Goal: Information Seeking & Learning: Learn about a topic

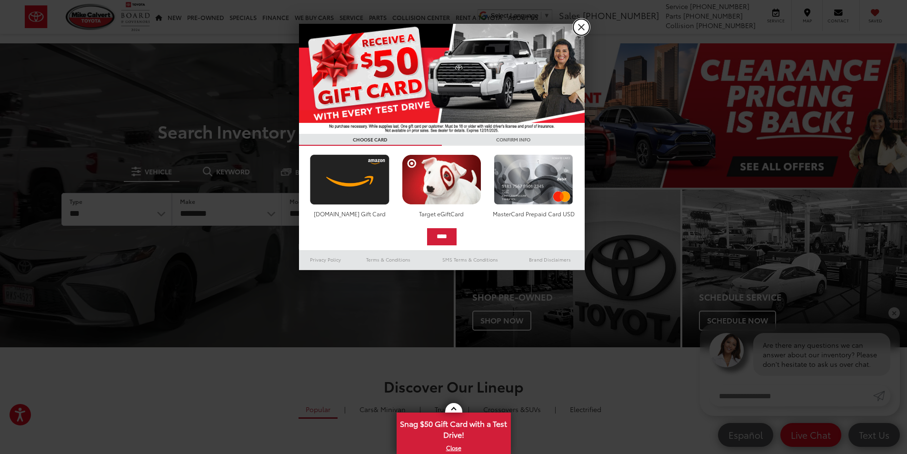
click at [581, 32] on link "X" at bounding box center [582, 27] width 16 height 16
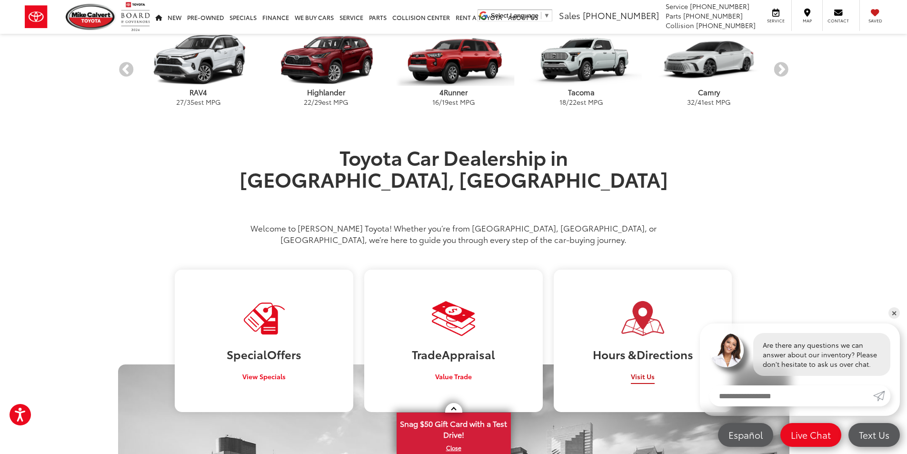
scroll to position [380, 0]
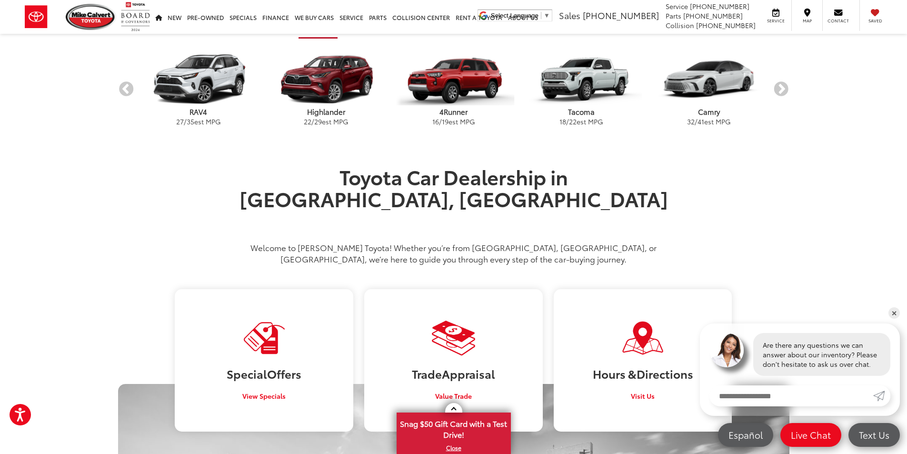
click at [784, 412] on div "Are there any questions we can answer about our inventory? Please don't hesitat…" at bounding box center [800, 369] width 200 height 92
click at [784, 401] on input "Enter your message" at bounding box center [792, 395] width 164 height 21
type input "*******"
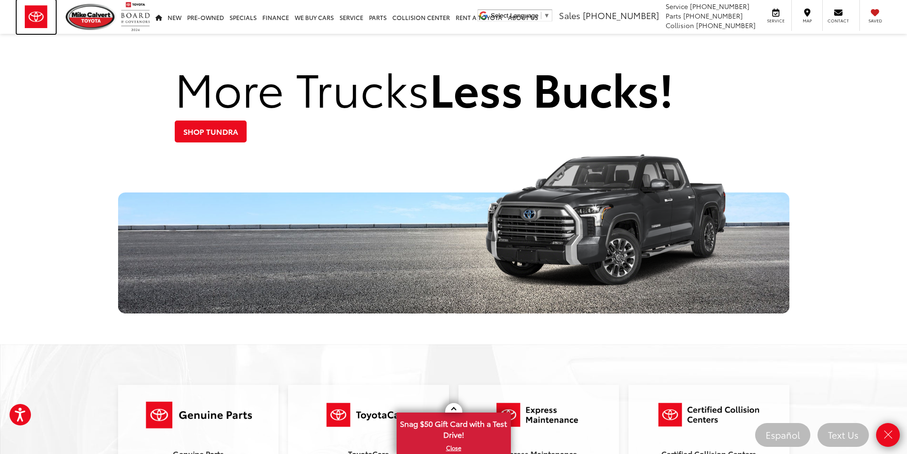
scroll to position [1429, 0]
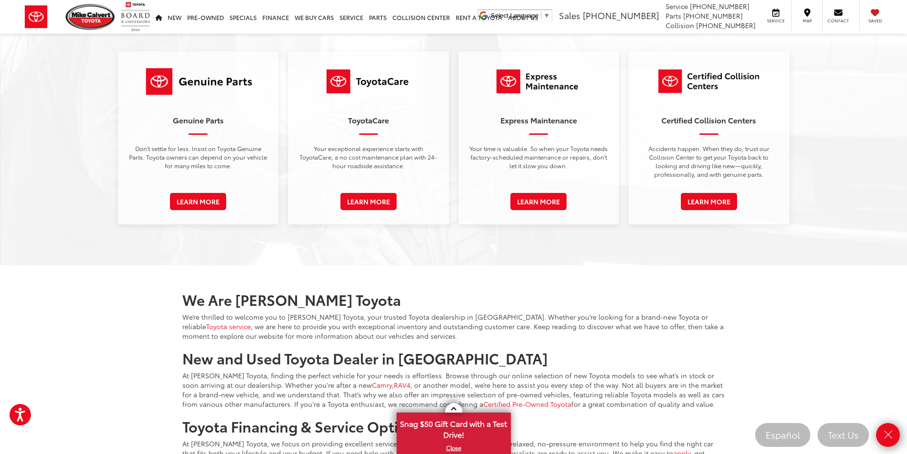
click at [420, 282] on div "We Are Mike Calvert Toyota We’re thrilled to welcome you to Mike Calvert Toyota…" at bounding box center [453, 406] width 557 height 249
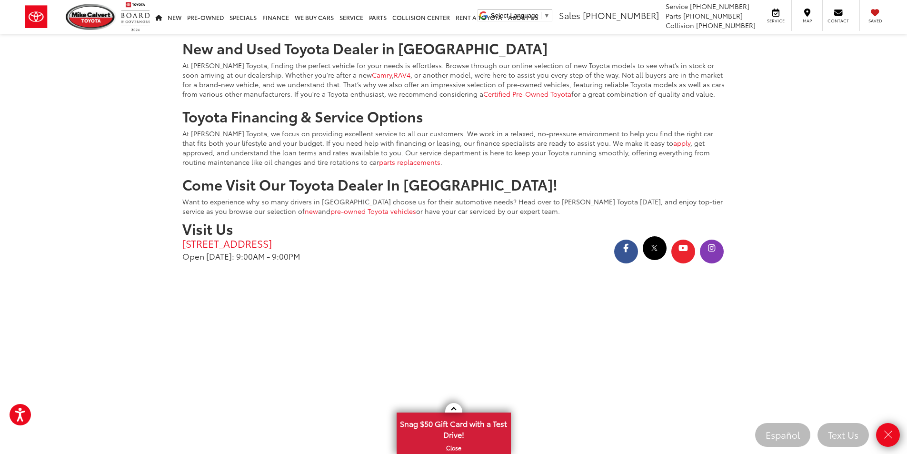
scroll to position [1952, 0]
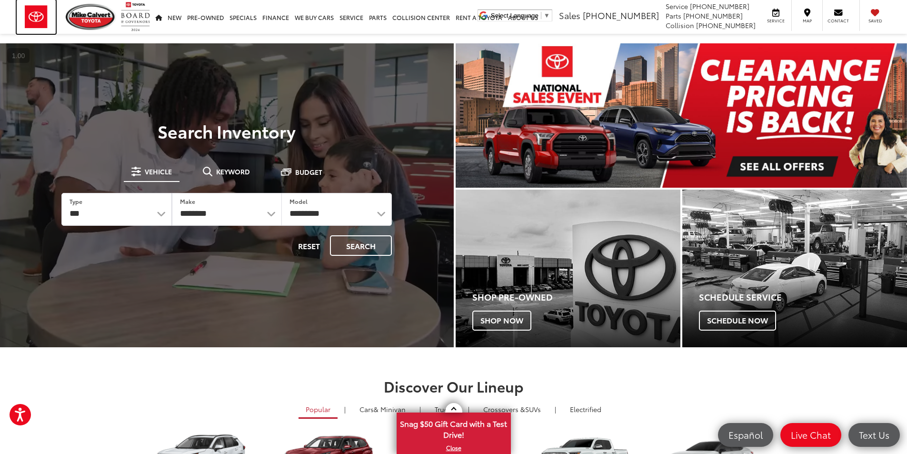
click at [44, 20] on img at bounding box center [36, 17] width 39 height 34
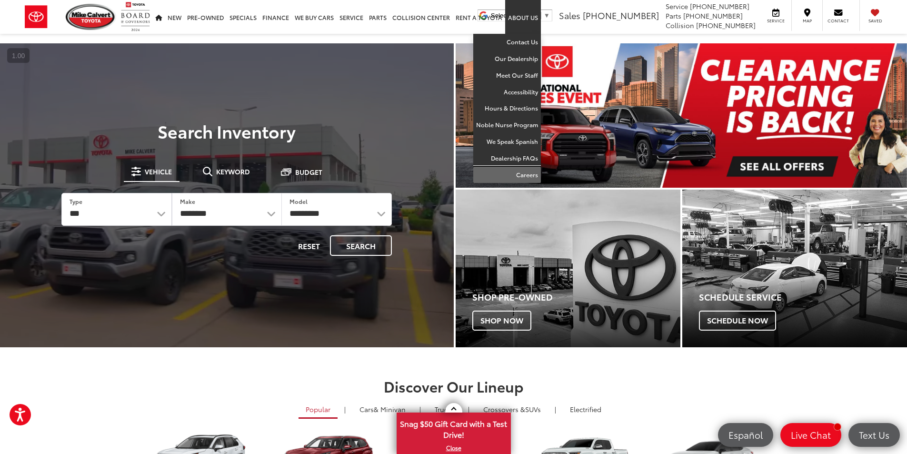
click at [525, 177] on link "Careers" at bounding box center [507, 175] width 68 height 16
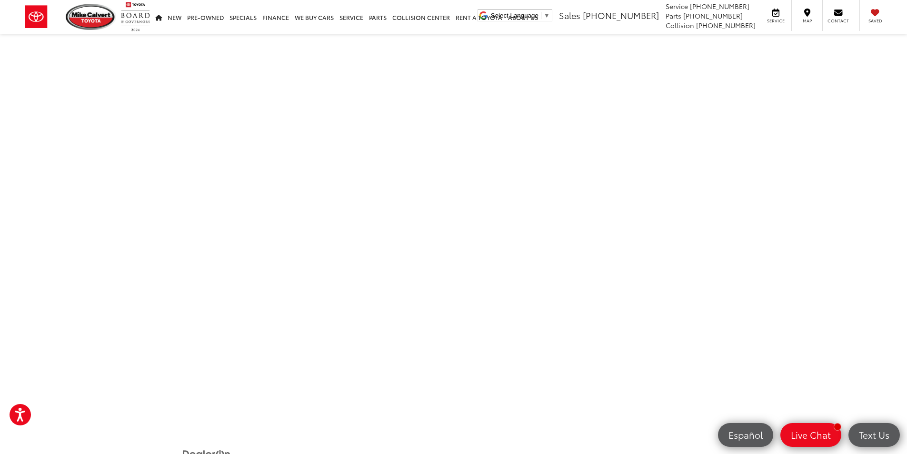
scroll to position [191, 0]
